Goal: Transaction & Acquisition: Purchase product/service

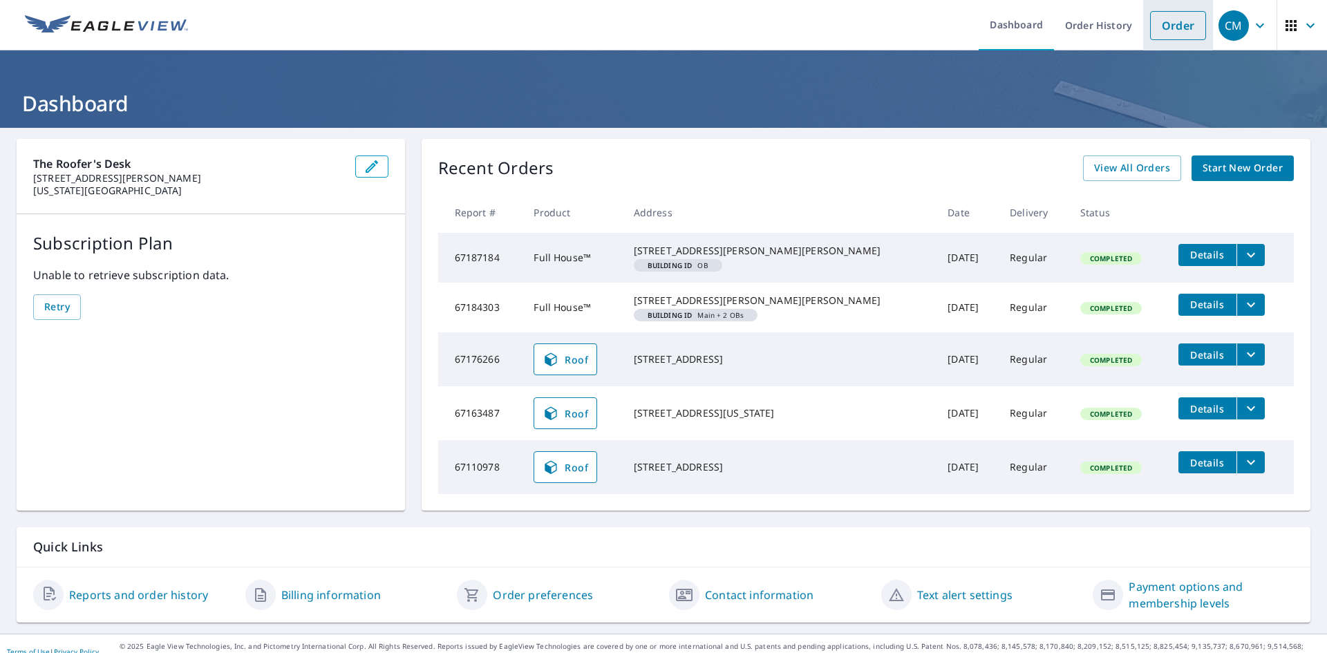
click at [1169, 24] on link "Order" at bounding box center [1178, 25] width 56 height 29
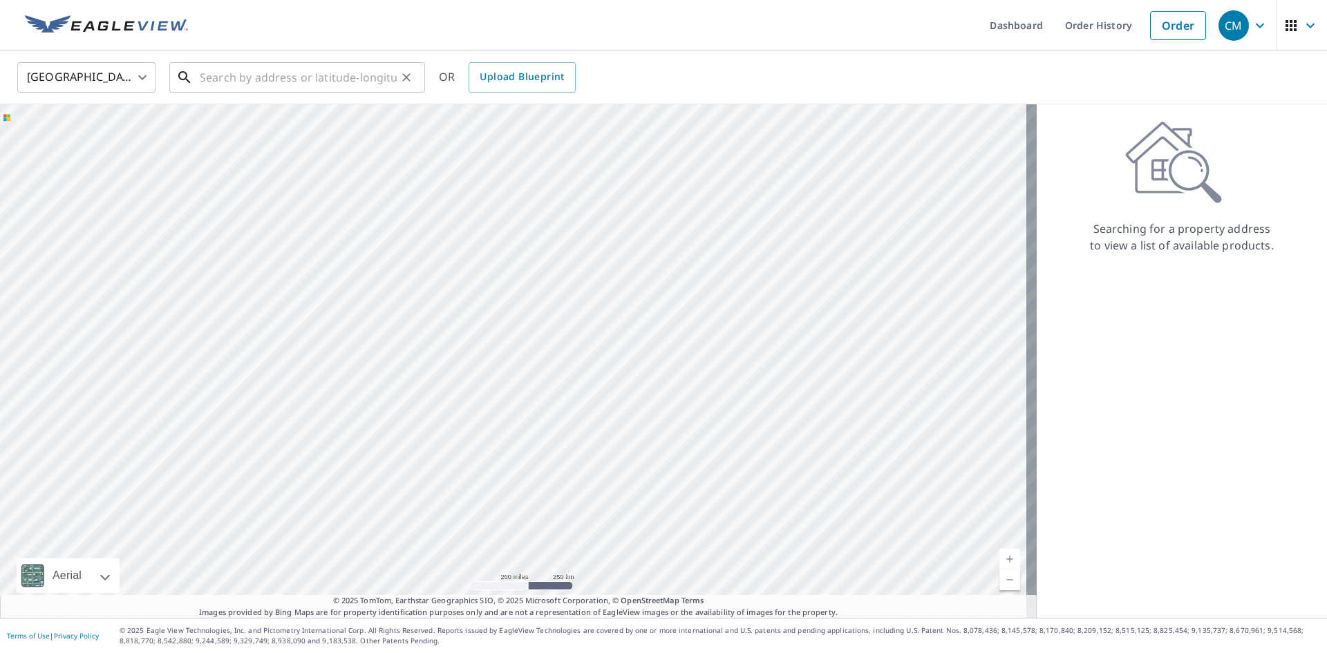
click at [333, 72] on input "text" at bounding box center [298, 77] width 197 height 39
paste input "[STREET_ADDRESS][PERSON_NAME]"
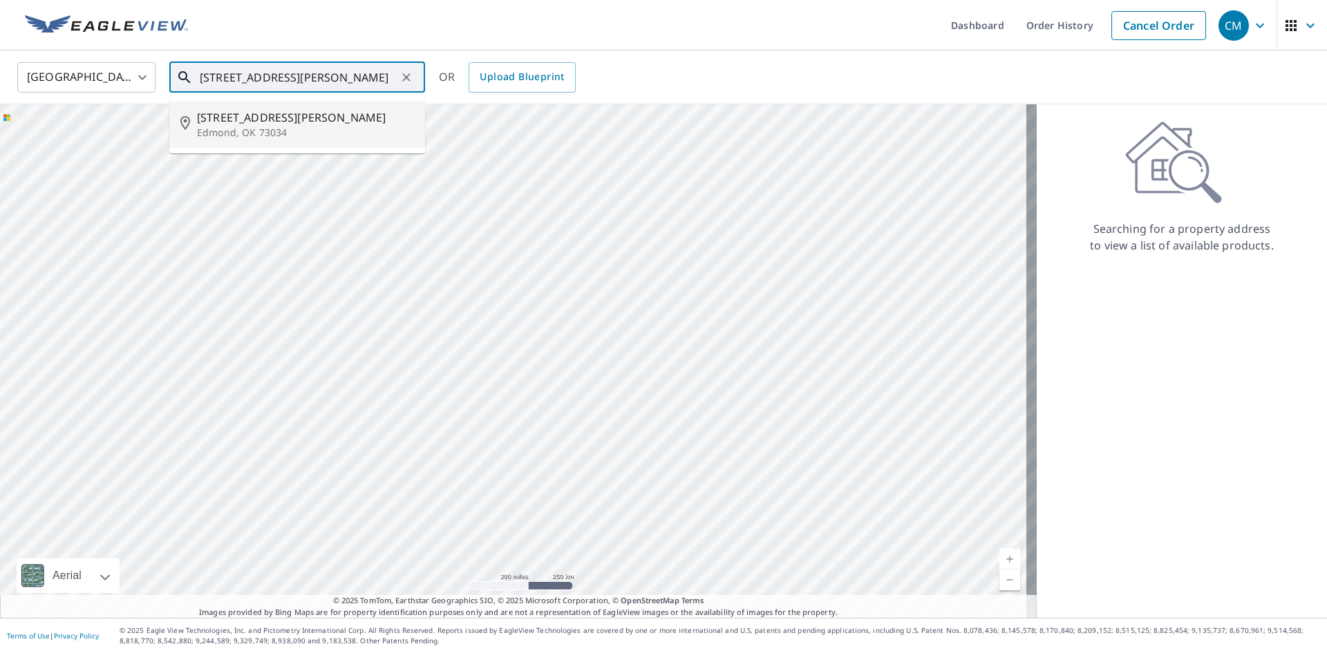
click at [305, 127] on p "Edmond, OK 73034" at bounding box center [305, 133] width 217 height 14
type input "[STREET_ADDRESS][PERSON_NAME]"
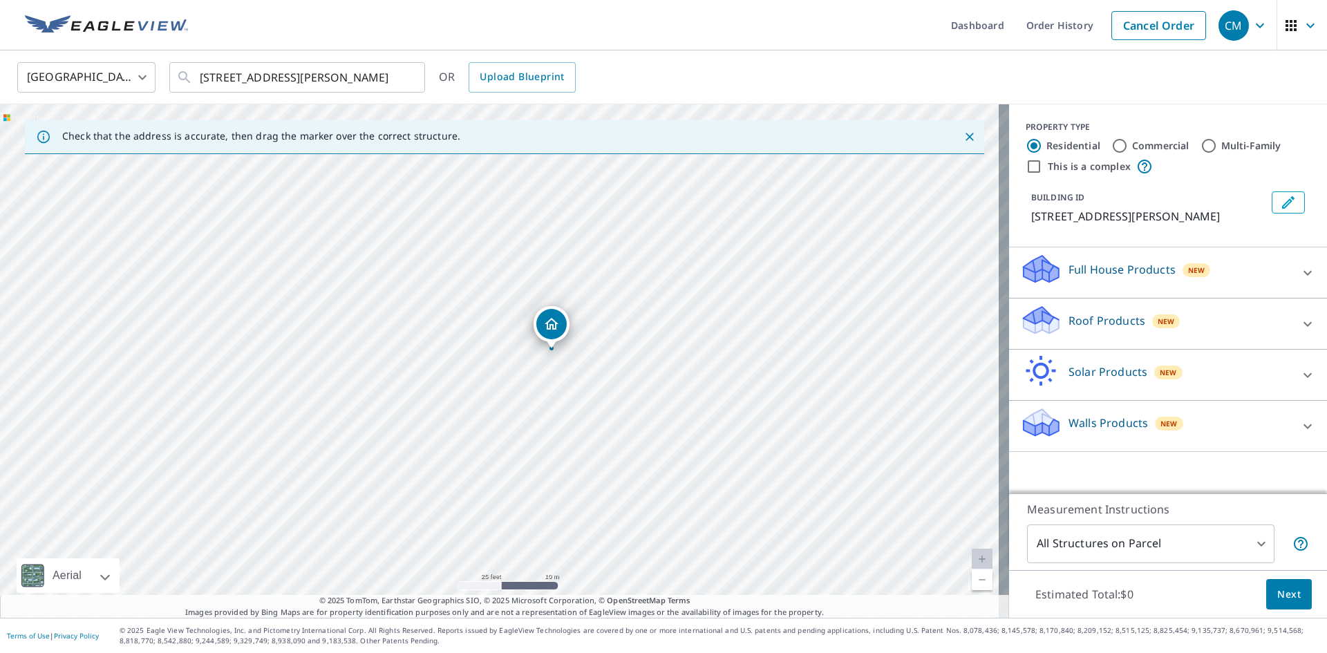
click at [1304, 325] on icon at bounding box center [1308, 323] width 8 height 5
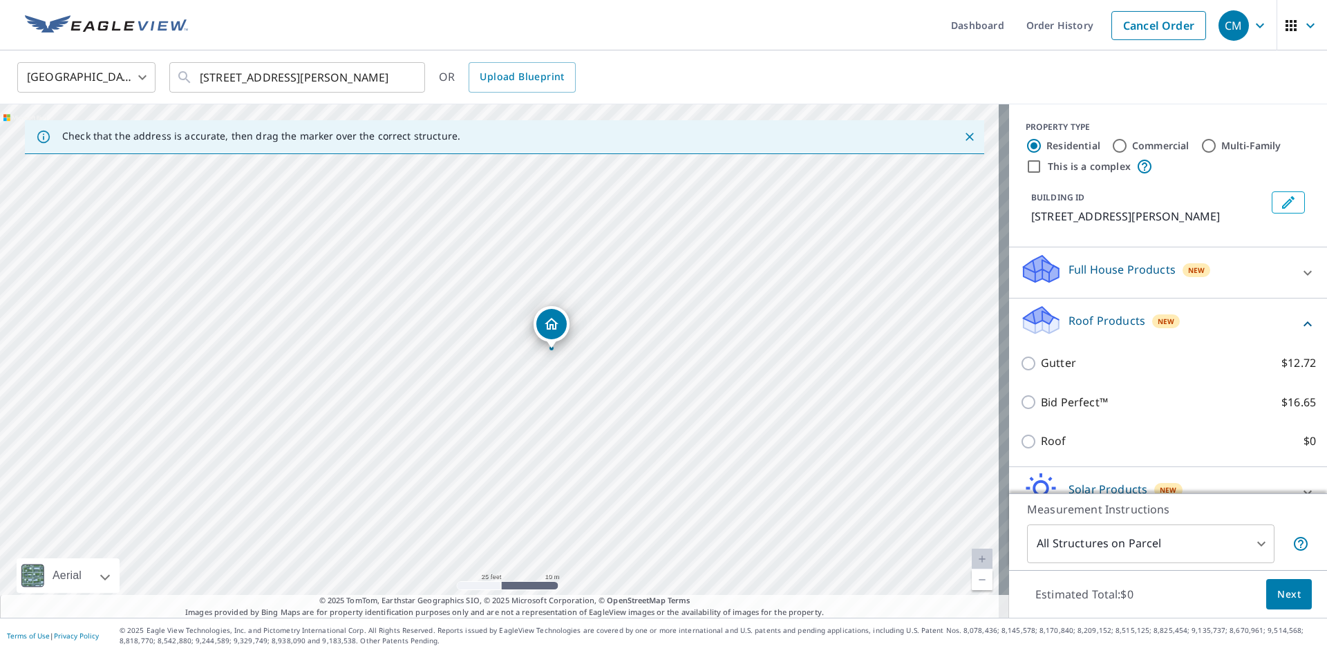
scroll to position [69, 0]
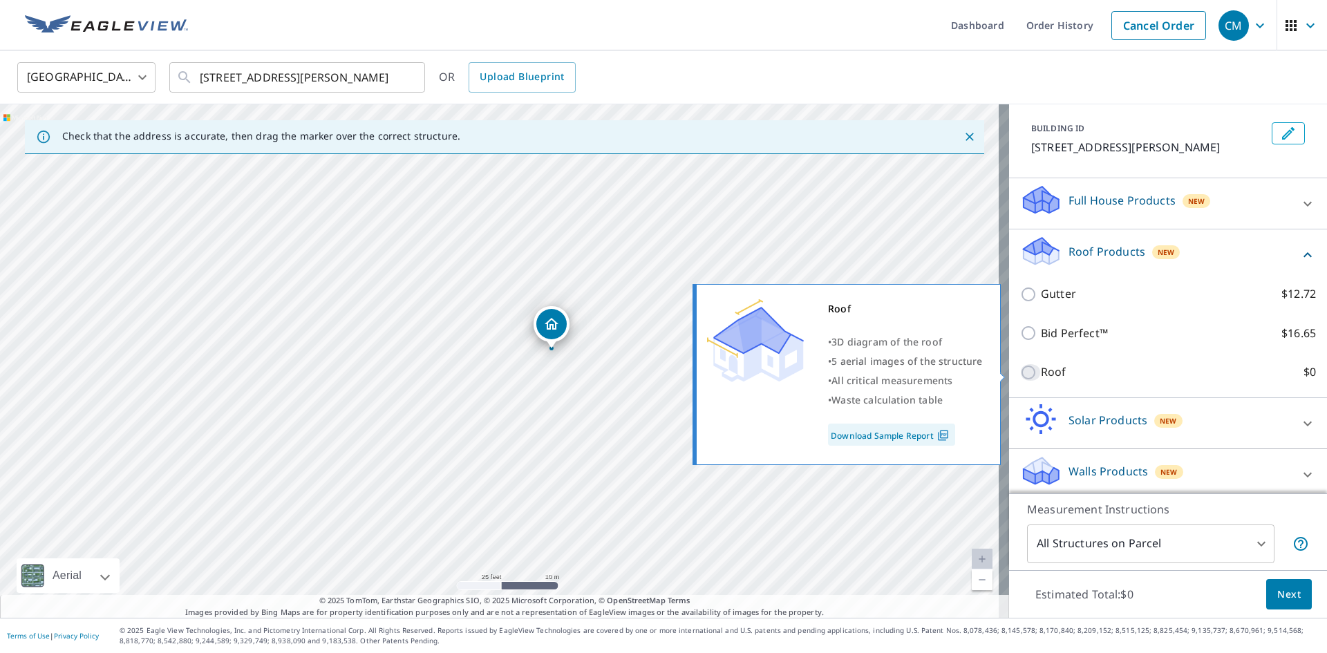
click at [1020, 371] on input "Roof $0" at bounding box center [1030, 372] width 21 height 17
checkbox input "true"
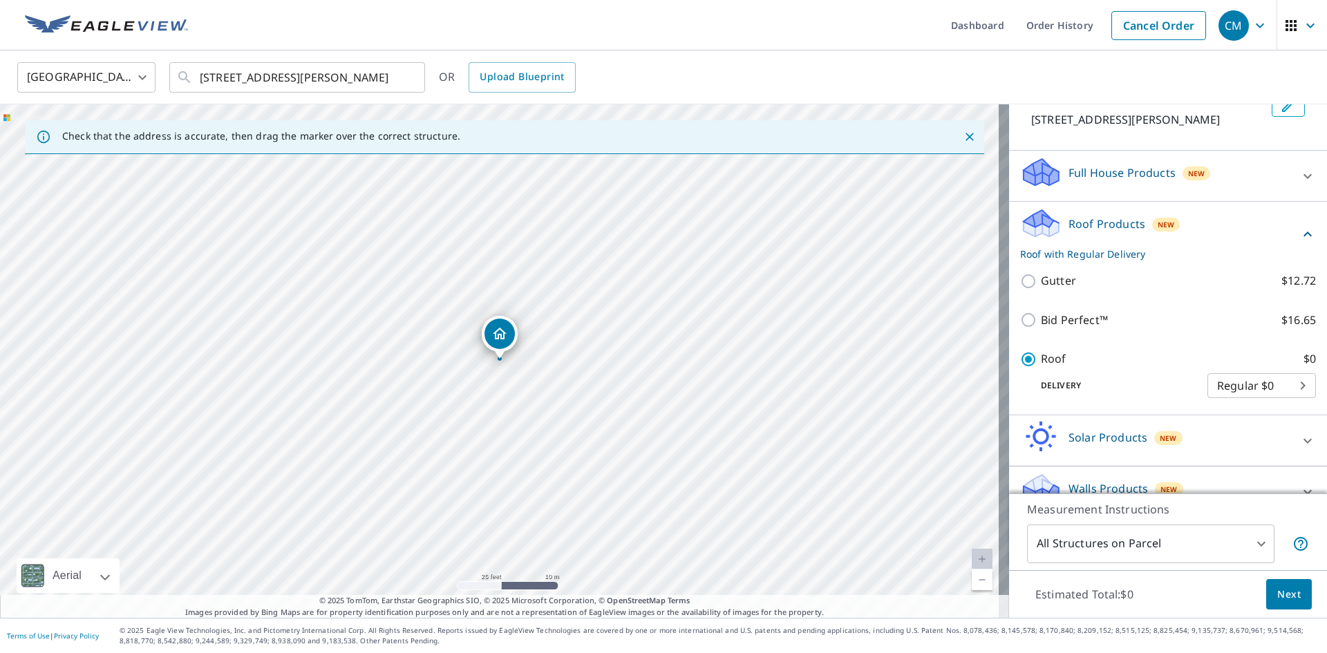
scroll to position [84, 0]
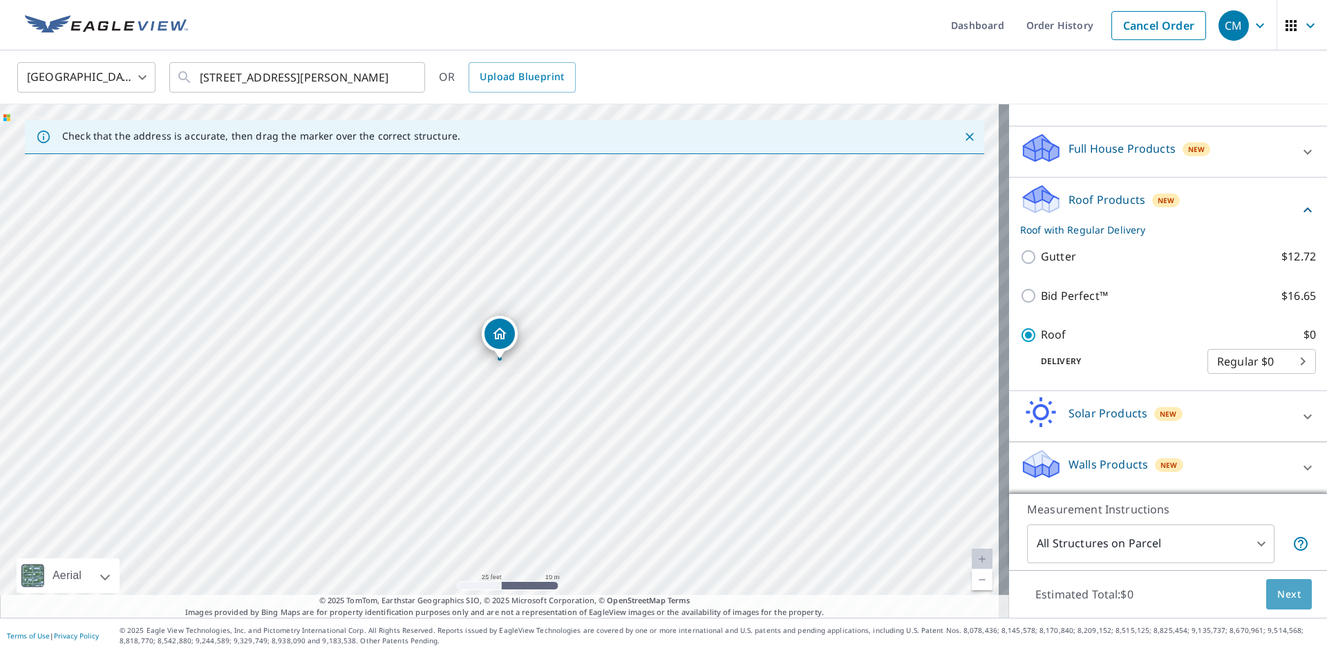
click at [1278, 599] on span "Next" at bounding box center [1290, 594] width 24 height 17
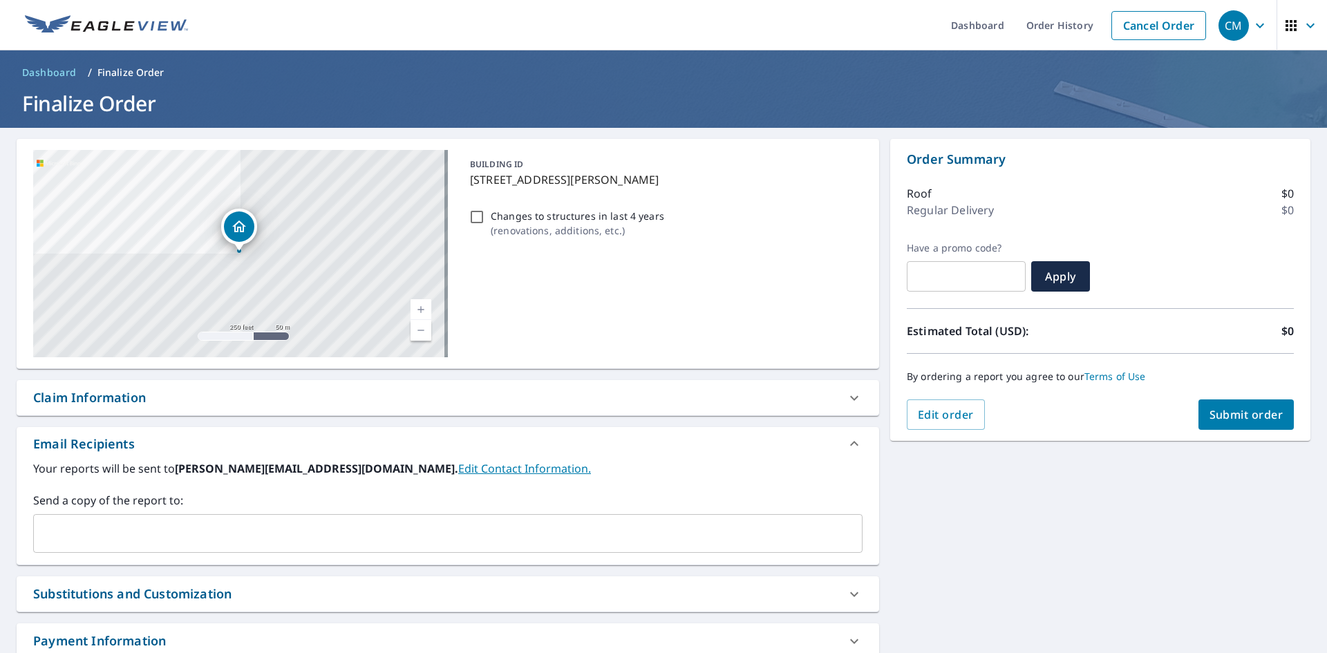
click at [324, 528] on input "text" at bounding box center [437, 534] width 796 height 26
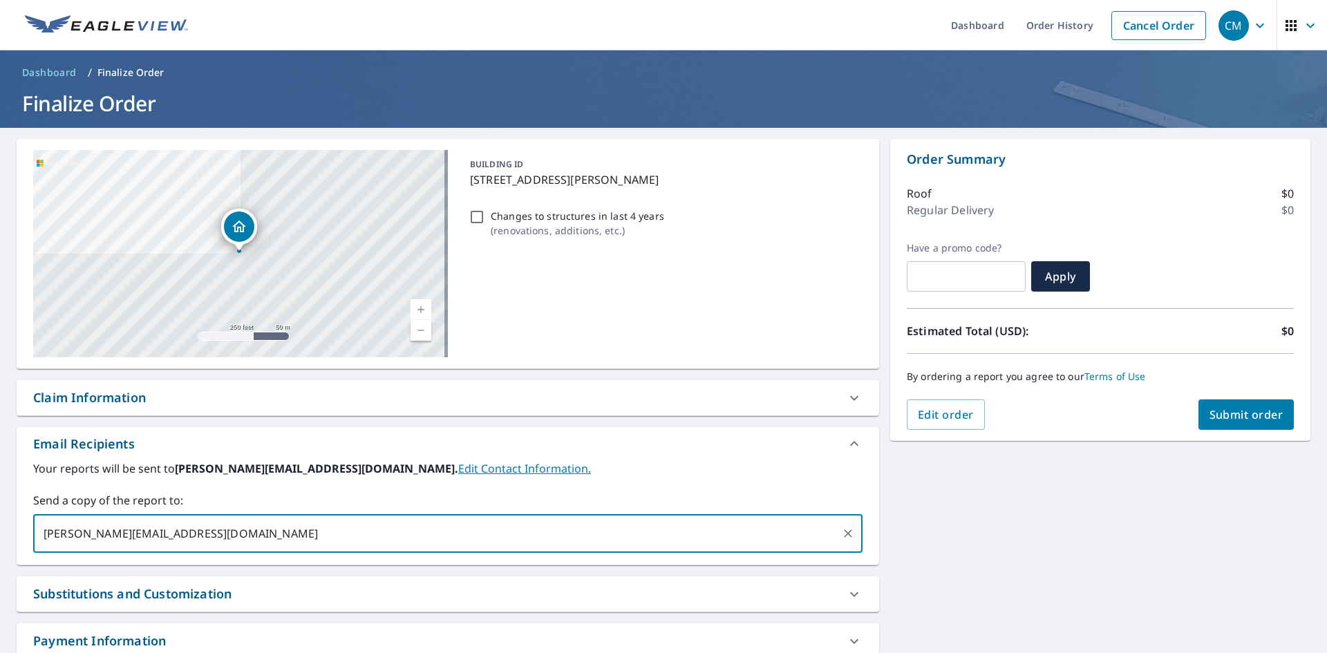
type input "[PERSON_NAME][EMAIL_ADDRESS][DOMAIN_NAME]"
click at [850, 398] on icon at bounding box center [854, 397] width 8 height 5
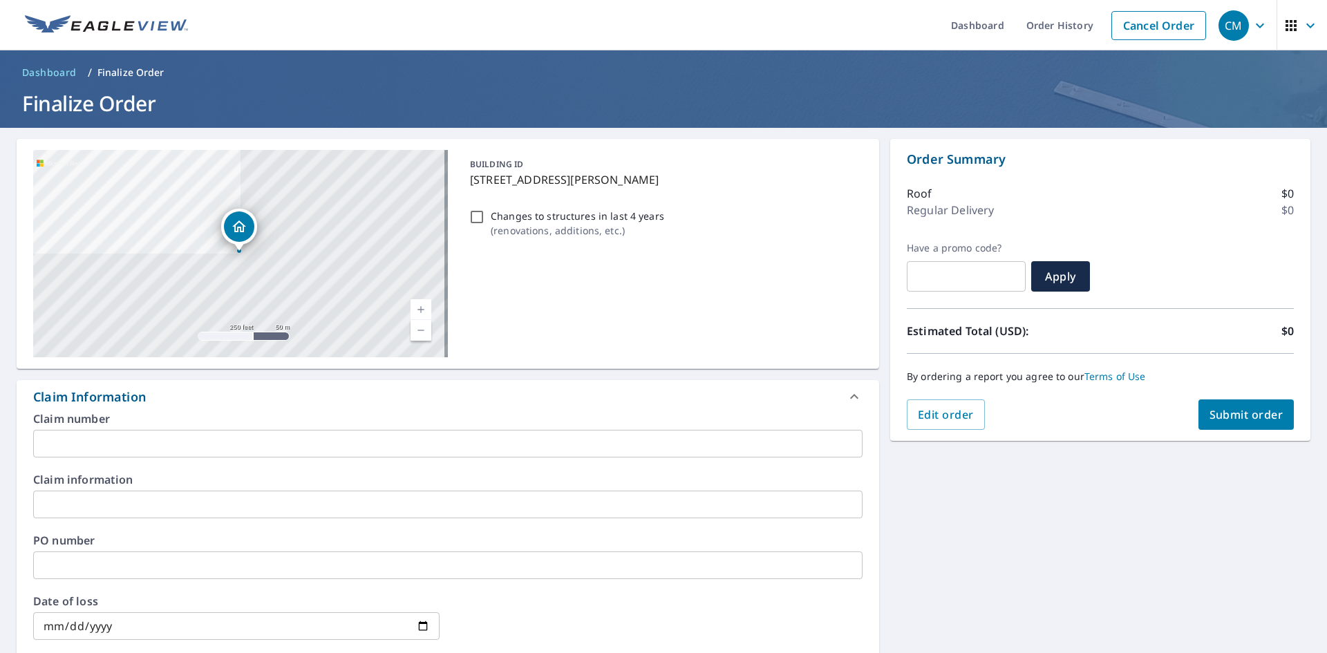
drag, startPoint x: 56, startPoint y: 440, endPoint x: 77, endPoint y: 435, distance: 21.5
click at [56, 440] on input "text" at bounding box center [448, 444] width 830 height 28
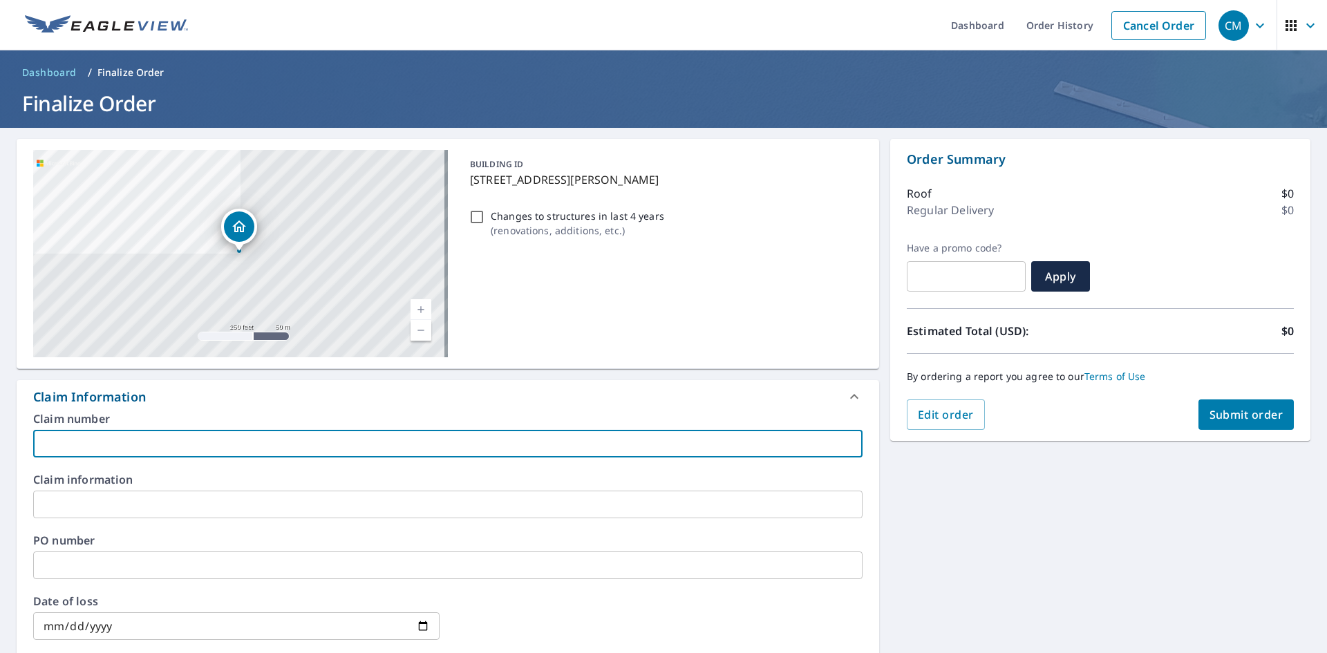
paste input "027310370"
type input "027310370"
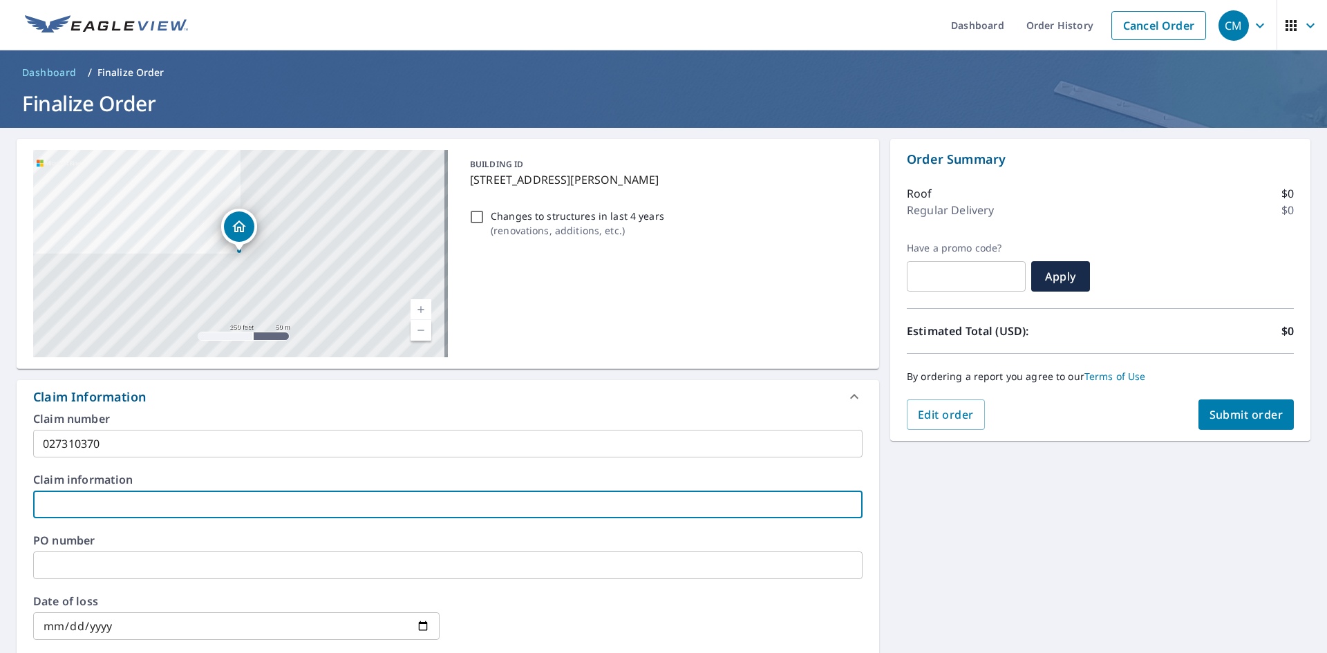
click at [215, 501] on input "text" at bounding box center [448, 505] width 830 height 28
type input "Wind Damage"
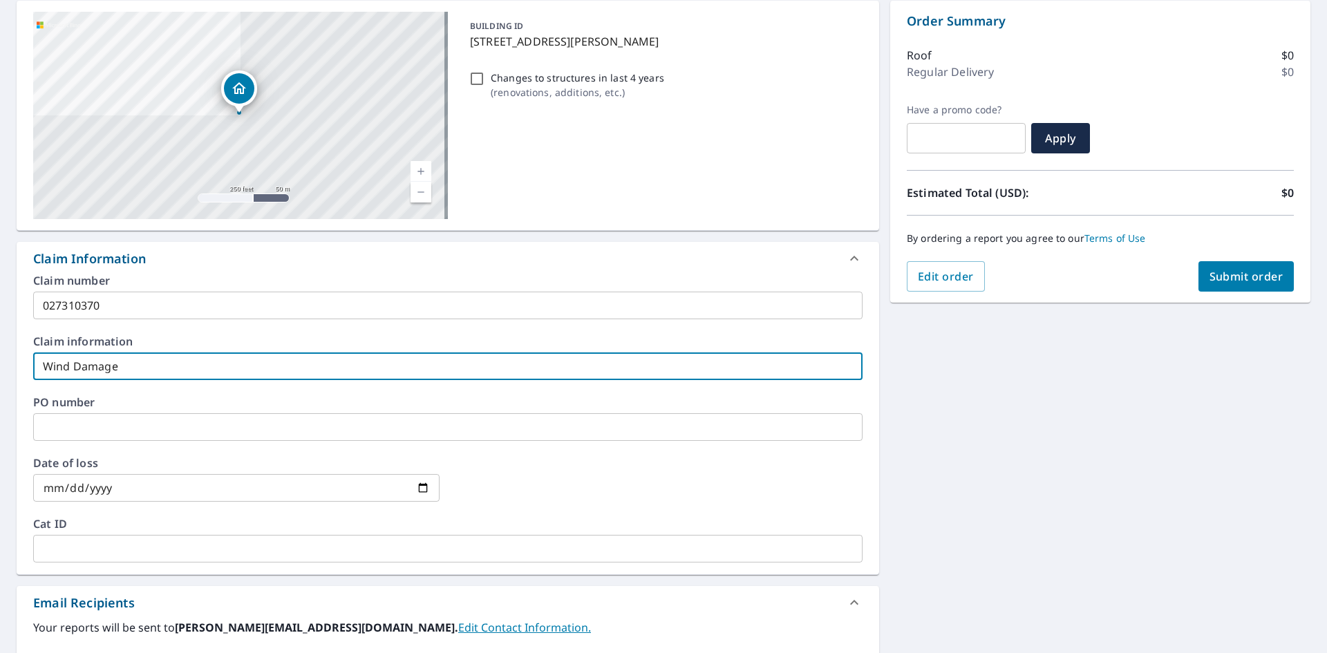
click at [256, 428] on input "text" at bounding box center [448, 427] width 830 height 28
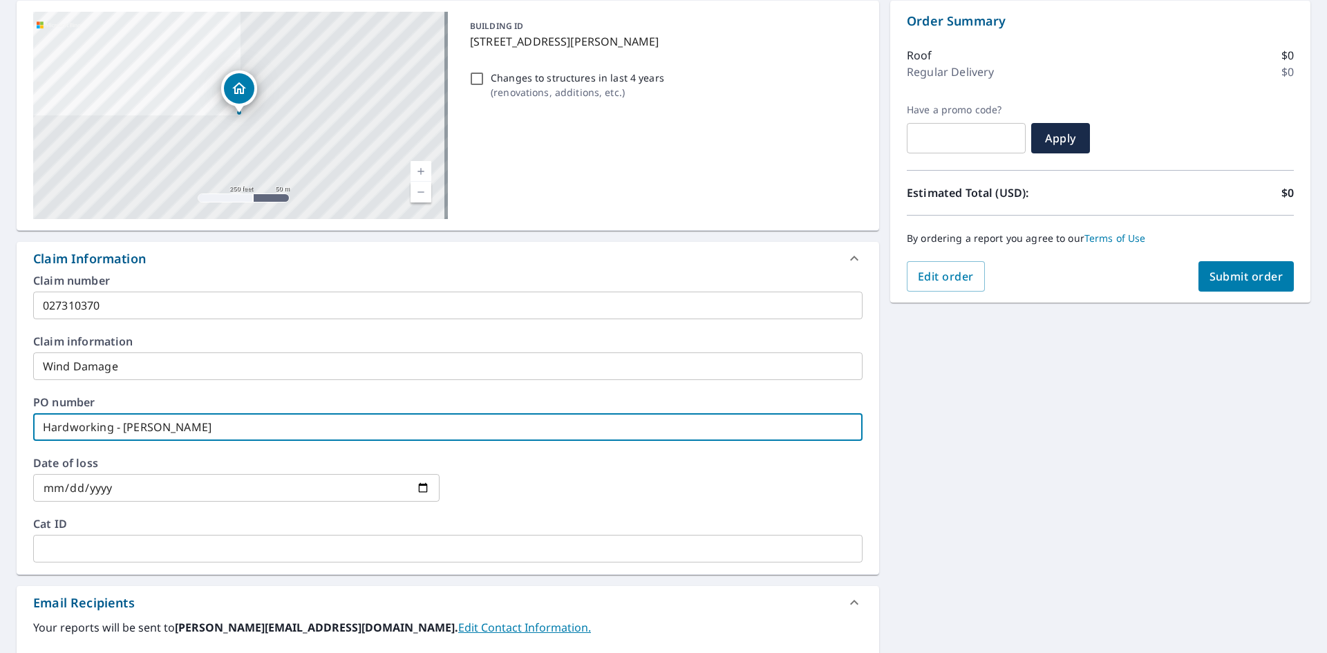
type input "Hardworking - [PERSON_NAME]"
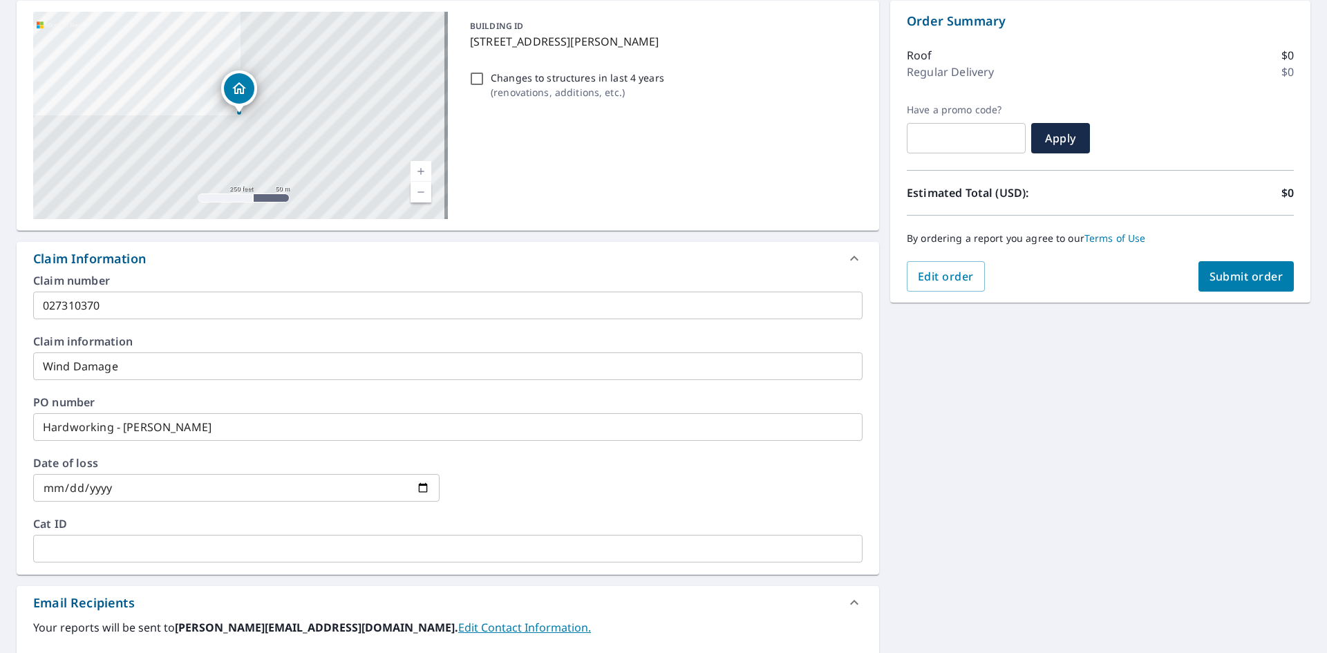
drag, startPoint x: 54, startPoint y: 491, endPoint x: 65, endPoint y: 487, distance: 11.8
click at [54, 491] on input "date" at bounding box center [236, 488] width 407 height 28
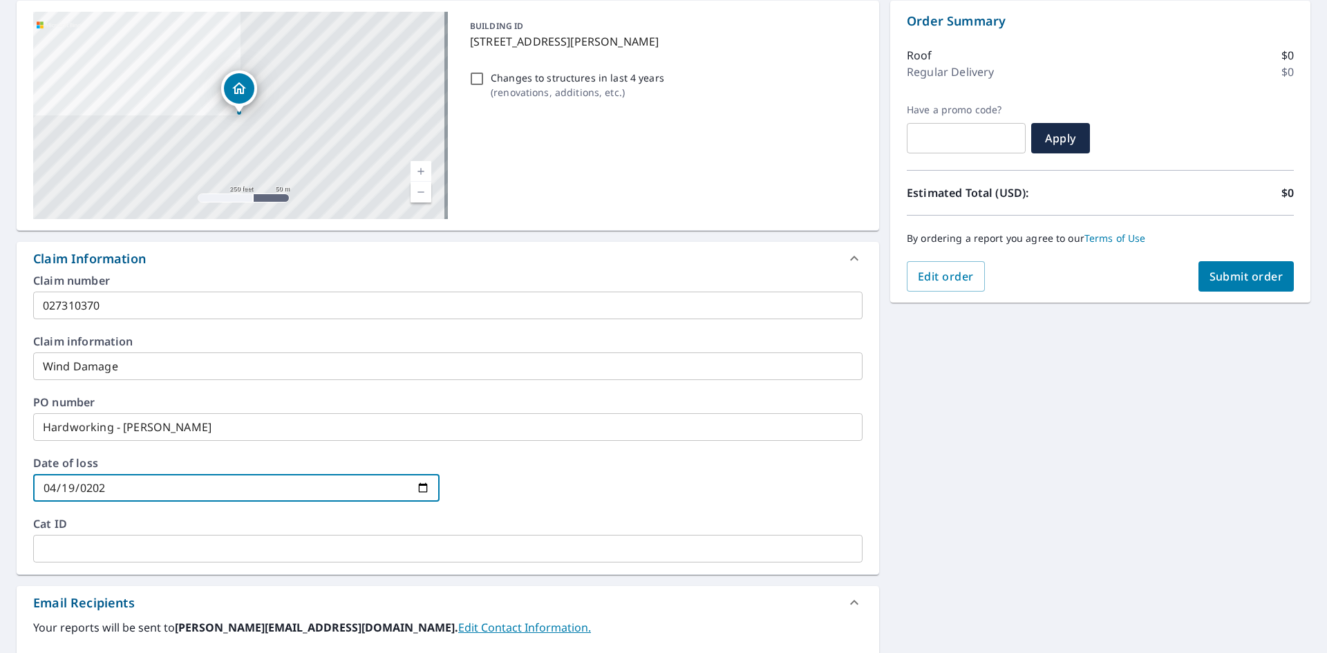
type input "[DATE]"
click at [584, 472] on div at bounding box center [659, 488] width 407 height 61
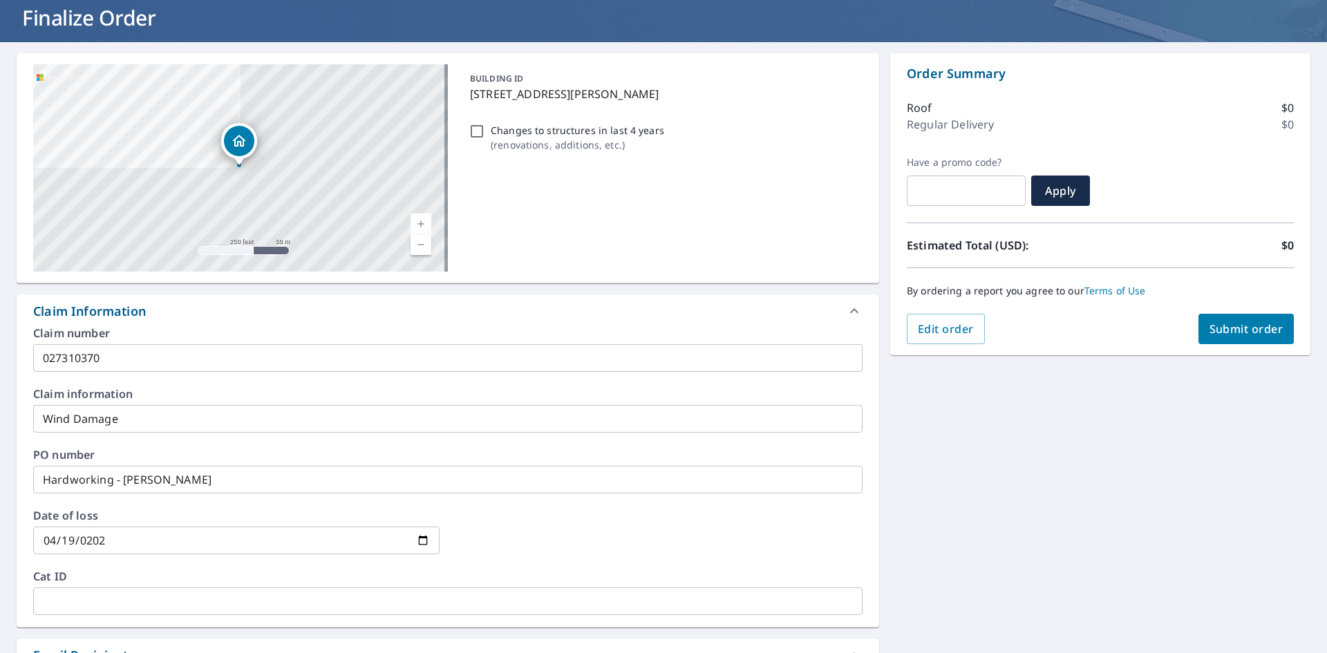
scroll to position [47, 0]
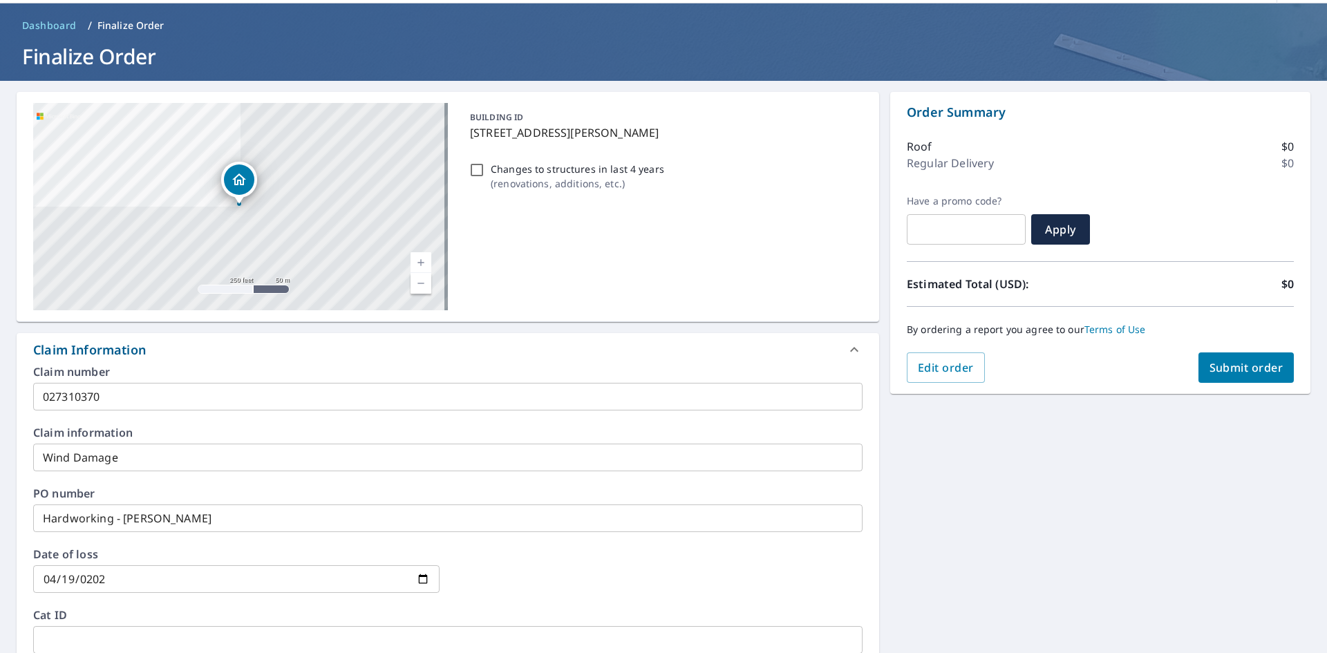
click at [1235, 370] on span "Submit order" at bounding box center [1247, 367] width 74 height 15
